Goal: Find specific page/section: Find specific page/section

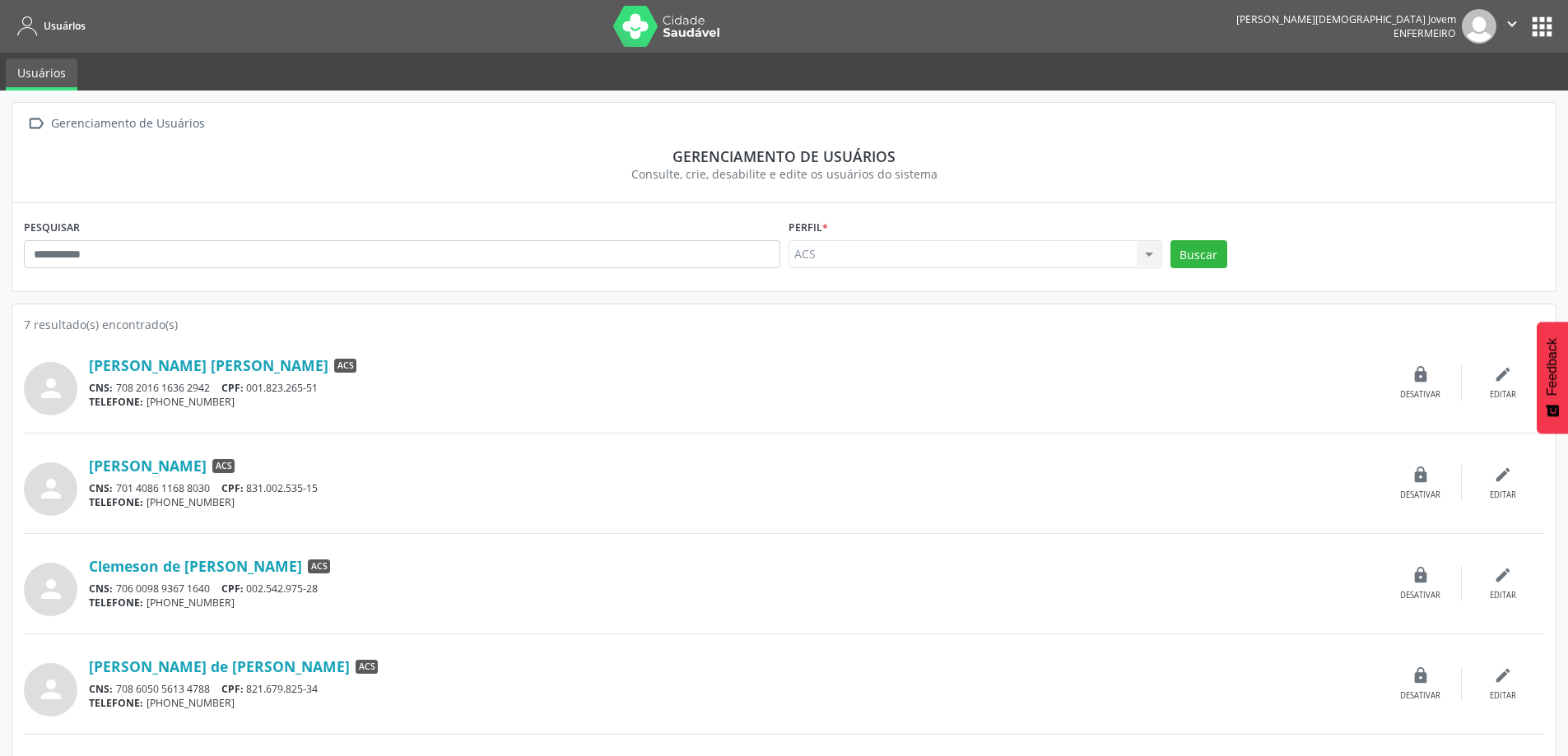
click at [1534, 18] on button "apps" at bounding box center [1541, 26] width 28 height 28
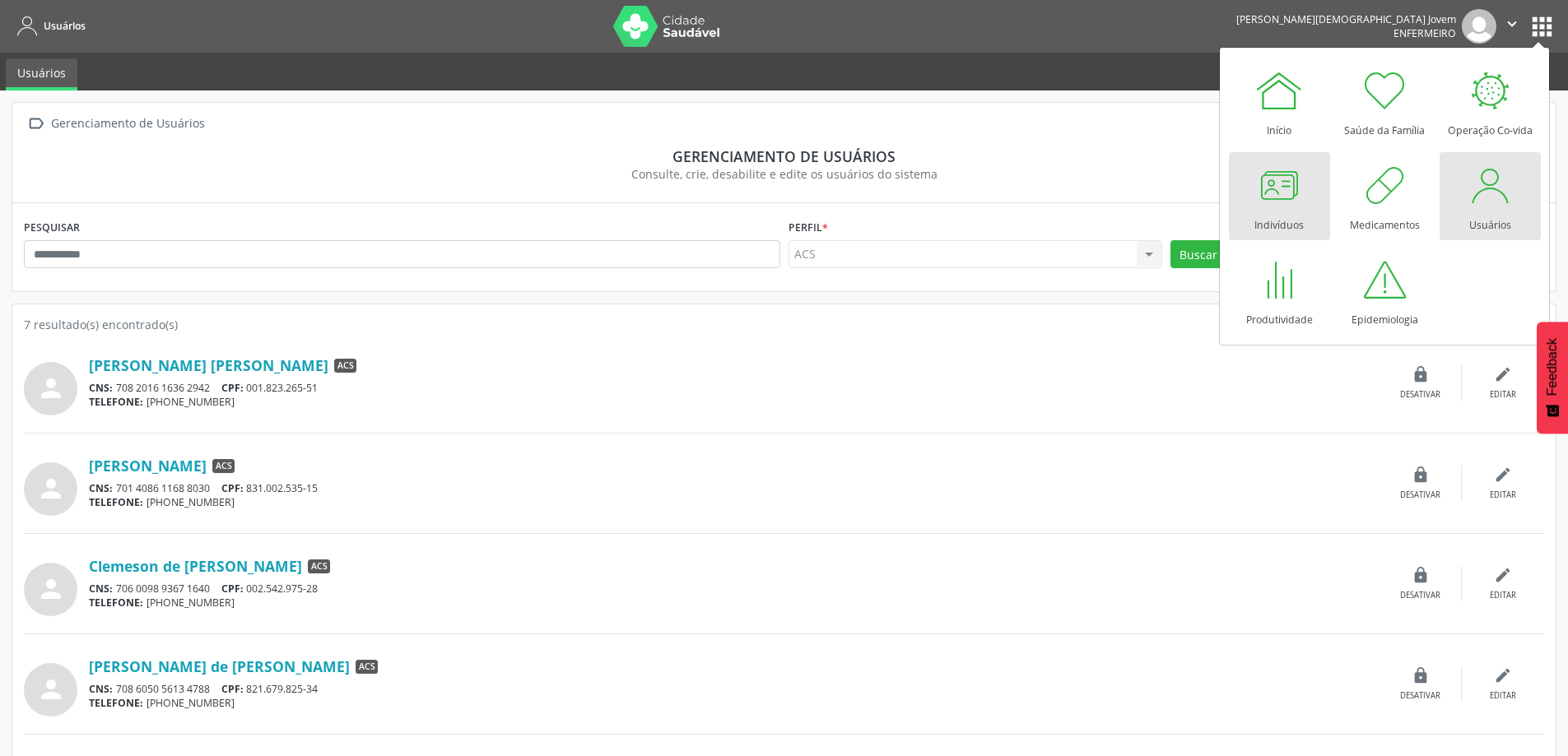
click at [1271, 208] on div at bounding box center [1279, 186] width 50 height 50
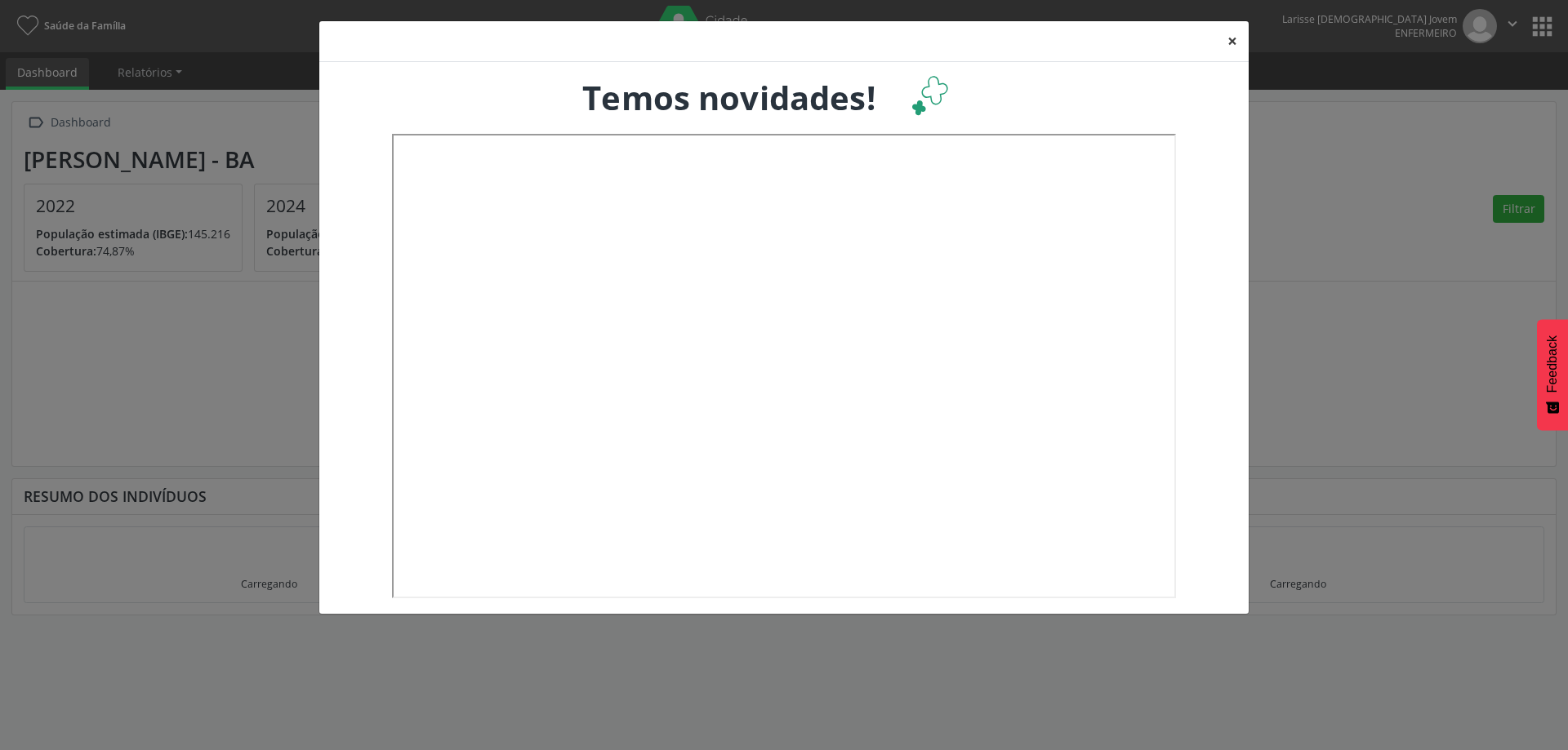
click at [1238, 46] on button "×" at bounding box center [1233, 41] width 33 height 40
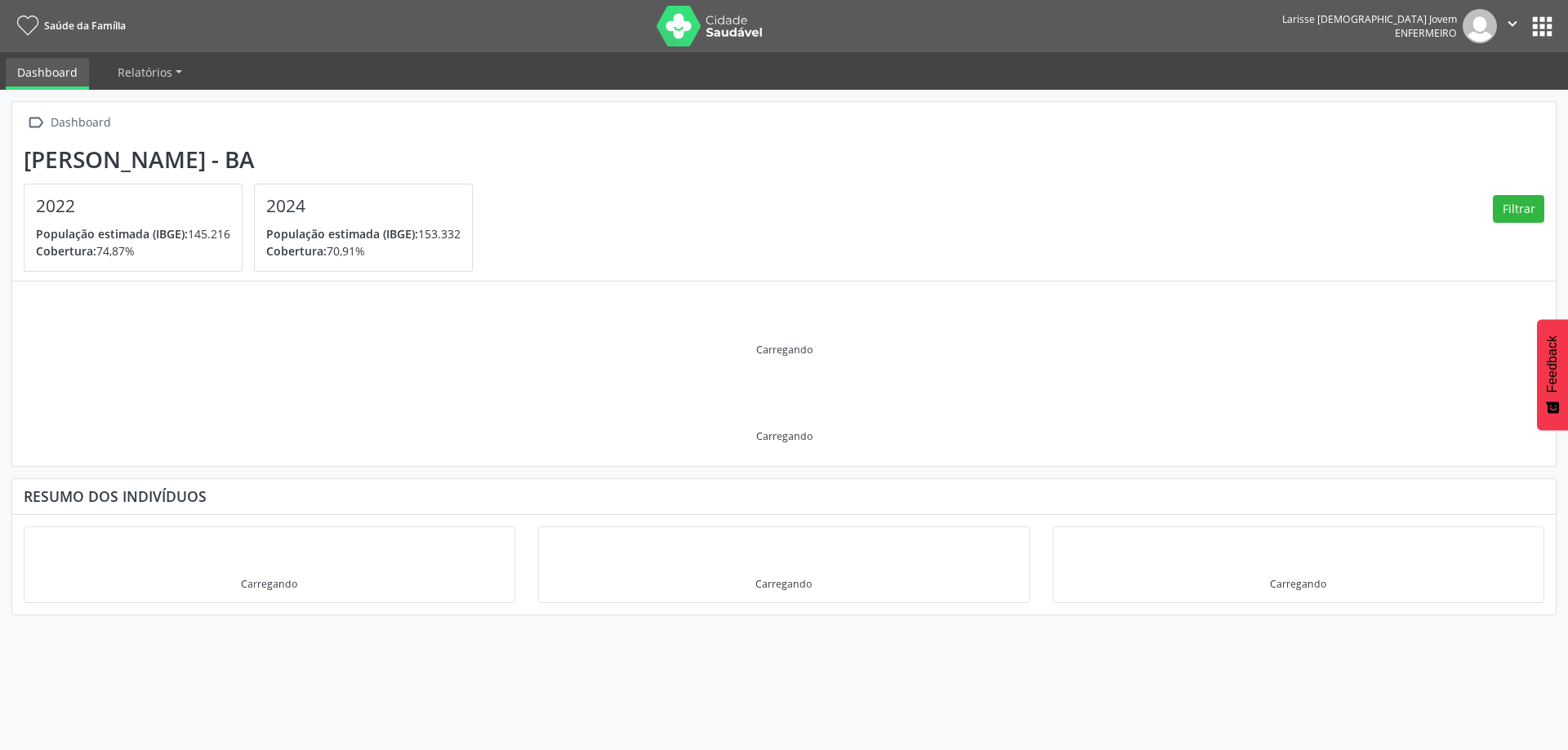
click at [1535, 13] on button "apps" at bounding box center [1542, 26] width 28 height 28
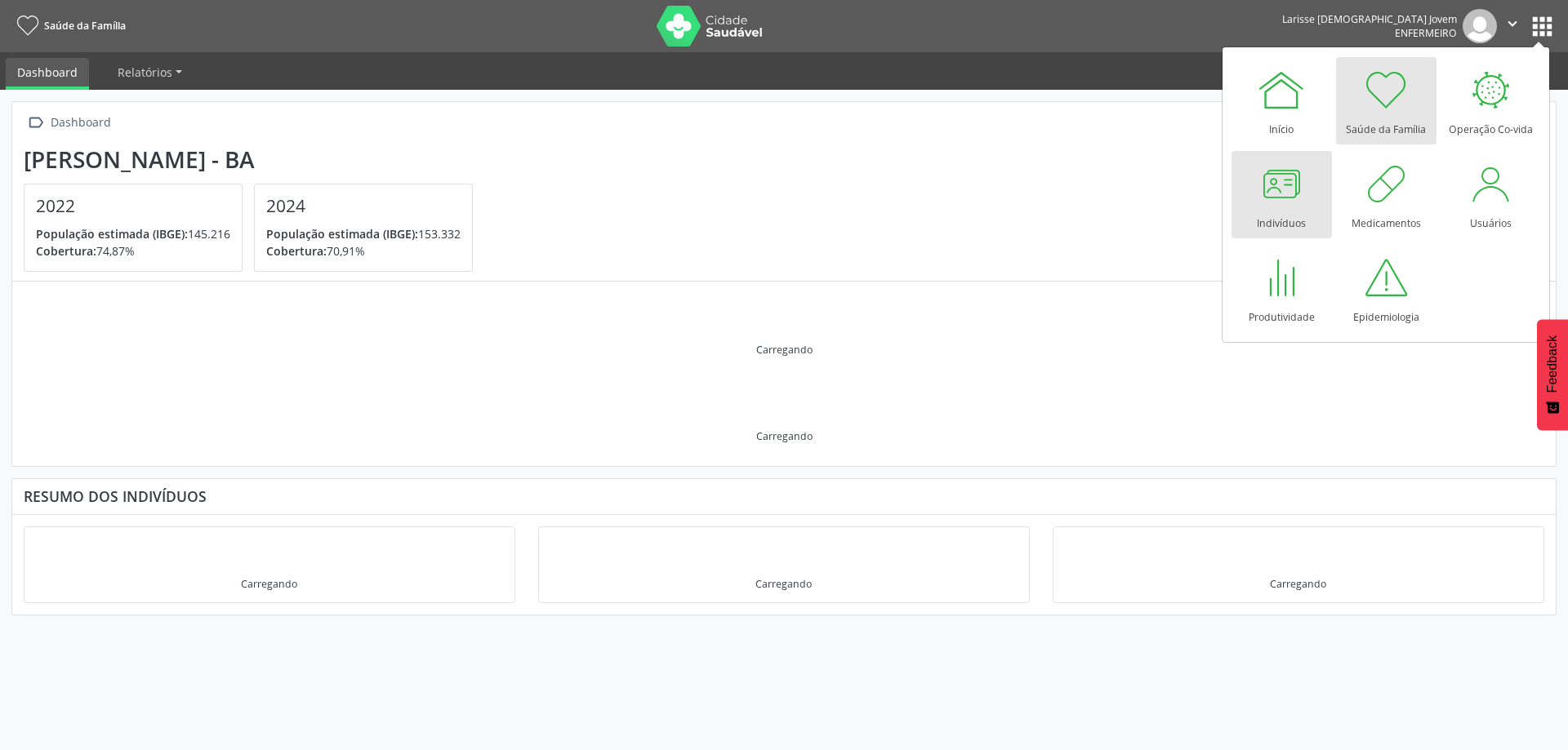
click at [1278, 190] on div at bounding box center [1281, 184] width 49 height 49
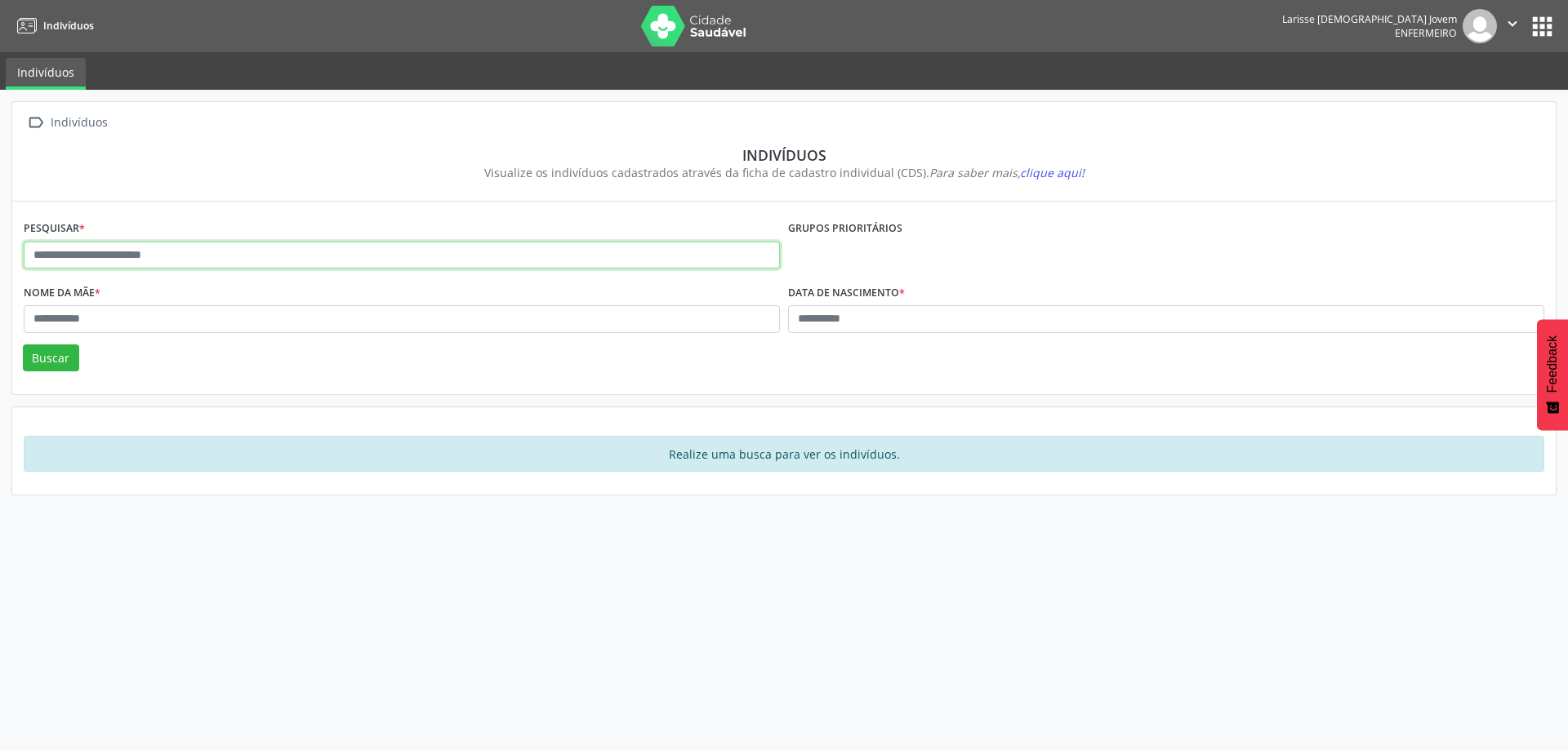
click at [170, 247] on input "text" at bounding box center [401, 255] width 756 height 27
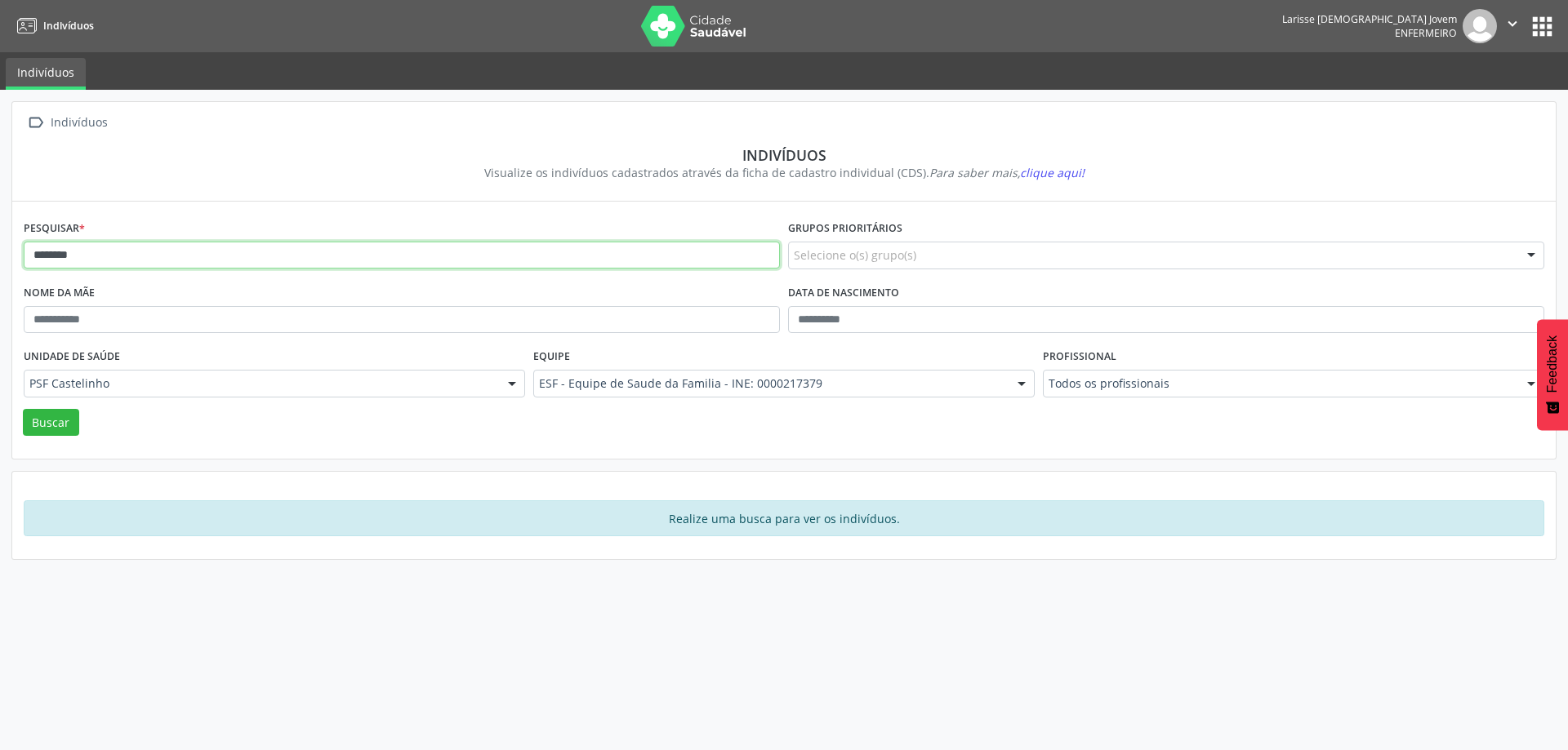
click at [23, 409] on button "Buscar" at bounding box center [51, 423] width 57 height 27
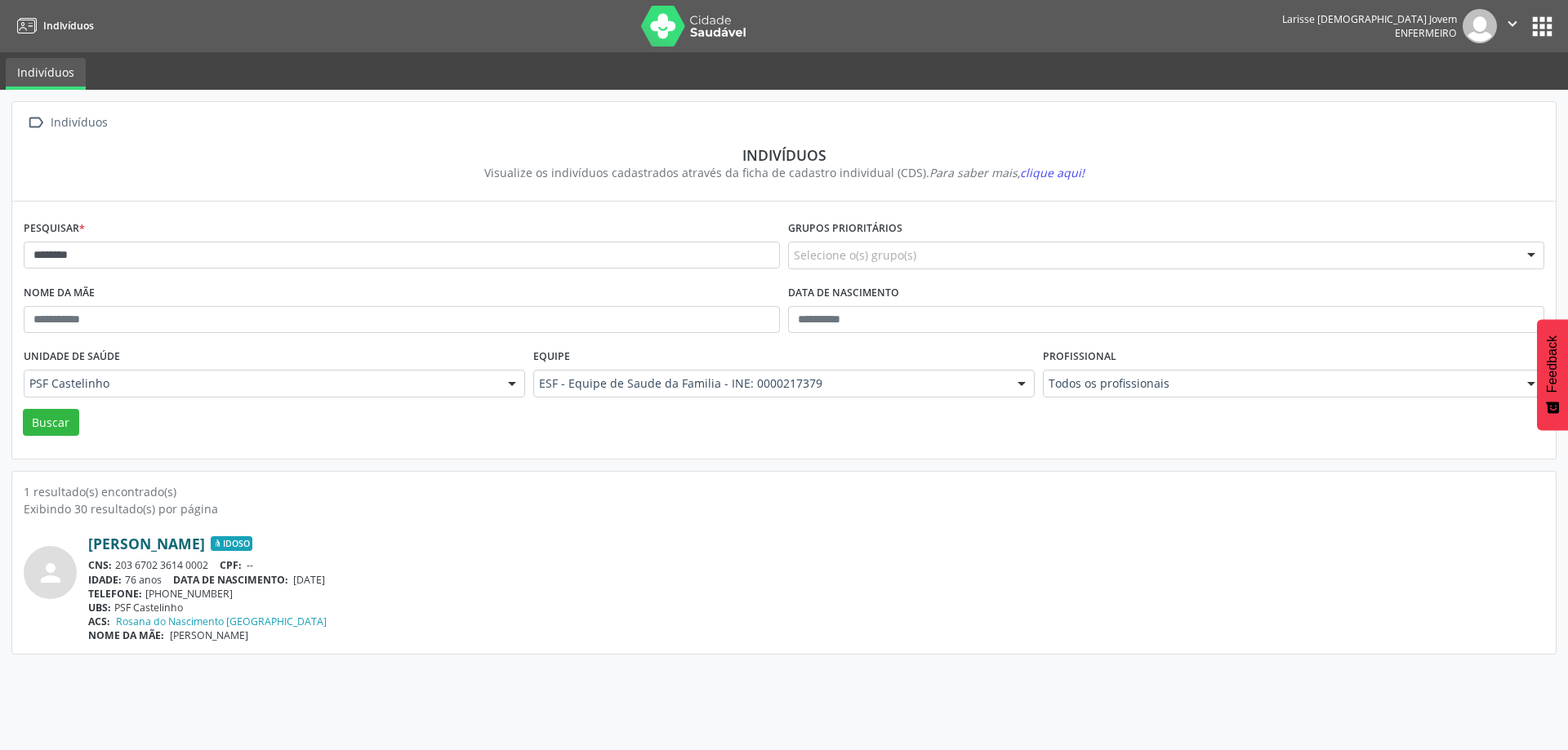
drag, startPoint x: 82, startPoint y: 541, endPoint x: 260, endPoint y: 549, distance: 178.2
click at [260, 549] on div "person [PERSON_NAME] Idoso CNS: 203 6702 3614 0002 CPF: -- IDADE: 76 anos DATA …" at bounding box center [784, 589] width 1521 height 108
copy div "[PERSON_NAME]"
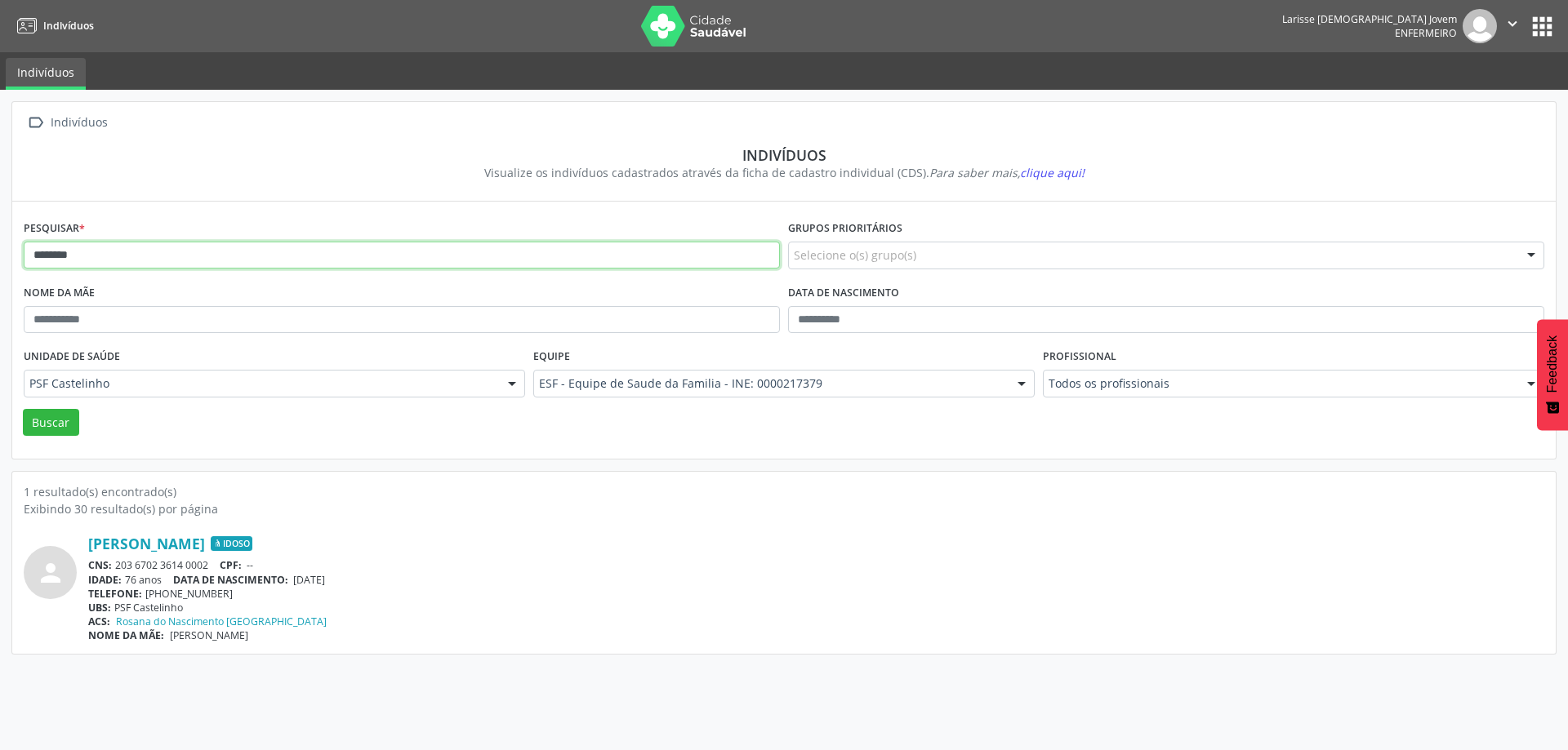
click at [340, 262] on input "********" at bounding box center [401, 255] width 756 height 27
type input "**********"
click at [23, 409] on button "Buscar" at bounding box center [51, 423] width 57 height 27
